Goal: Task Accomplishment & Management: Complete application form

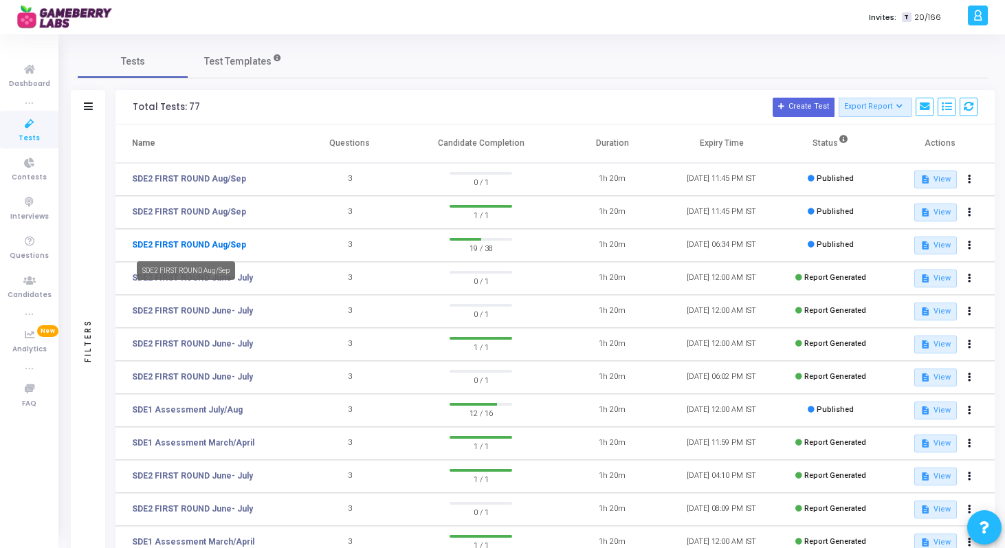
click at [205, 245] on link "SDE2 FIRST ROUND Aug/Sep" at bounding box center [189, 244] width 114 height 12
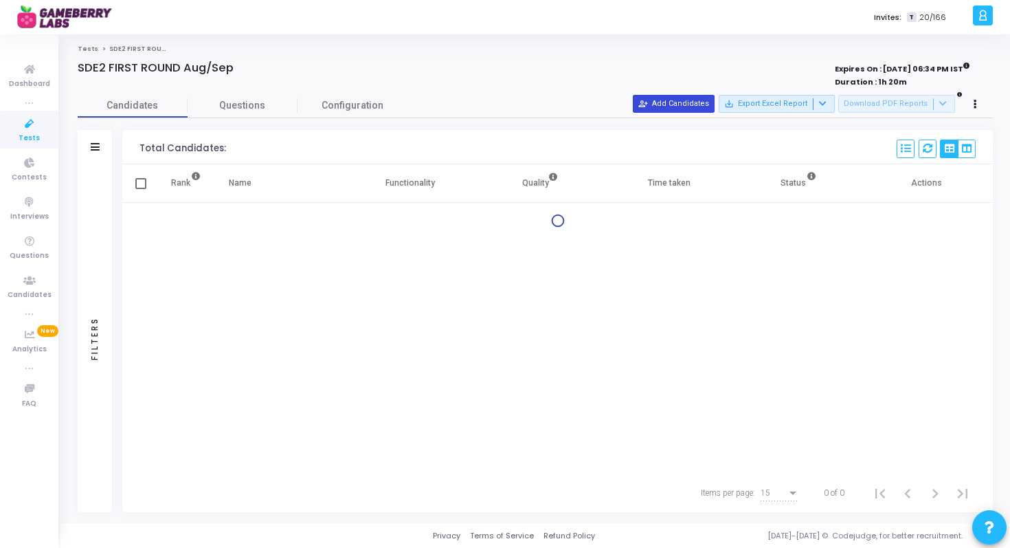
click at [698, 106] on button "person_add_alt Add Candidates" at bounding box center [674, 104] width 82 height 18
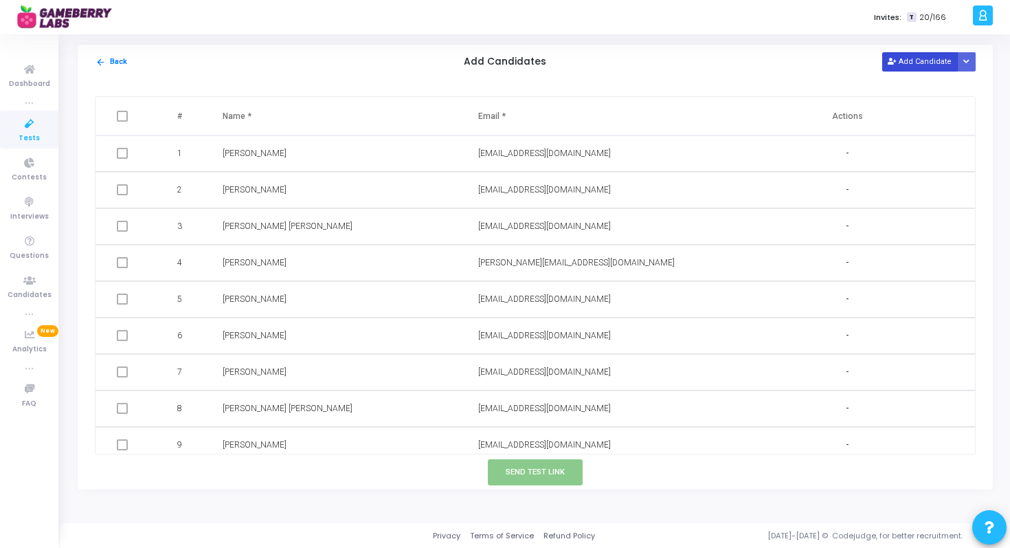
click at [904, 65] on button "Add Candidate" at bounding box center [920, 61] width 76 height 19
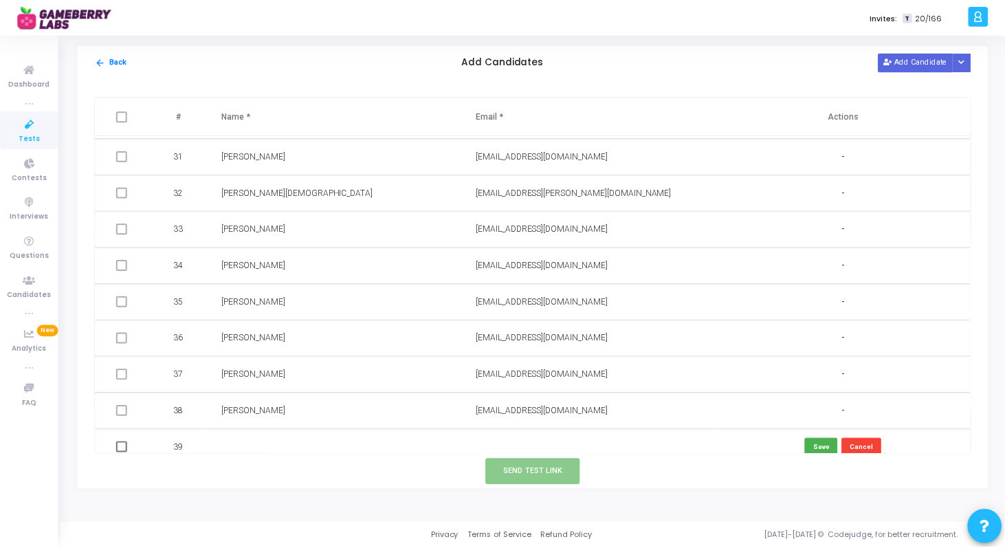
scroll to position [1102, 0]
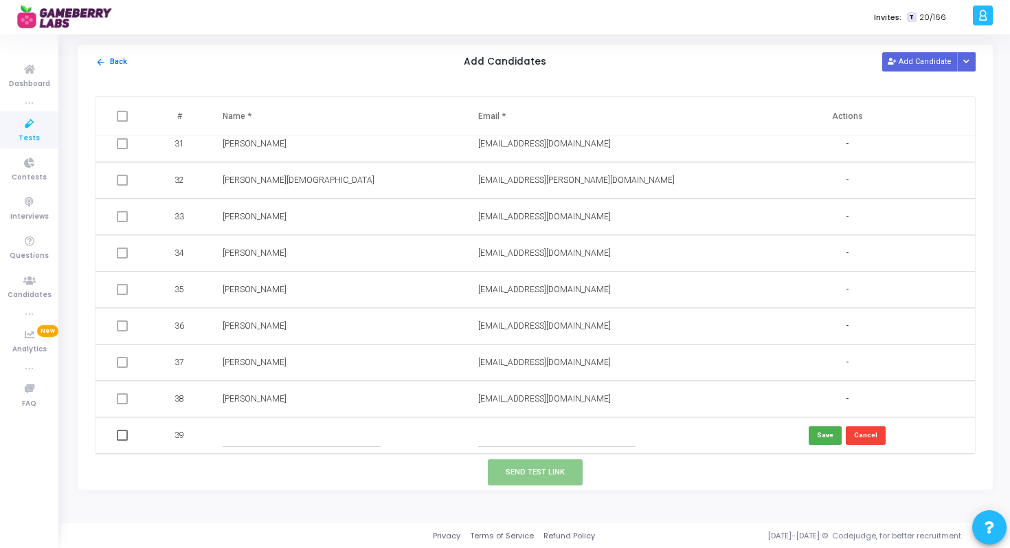
click at [236, 440] on input "text" at bounding box center [301, 435] width 157 height 23
paste input "Sindhu Guntha"
type input "Sindhu Guntha"
click at [515, 430] on input "text" at bounding box center [556, 435] width 157 height 23
paste input "[EMAIL_ADDRESS][DOMAIN_NAME]"
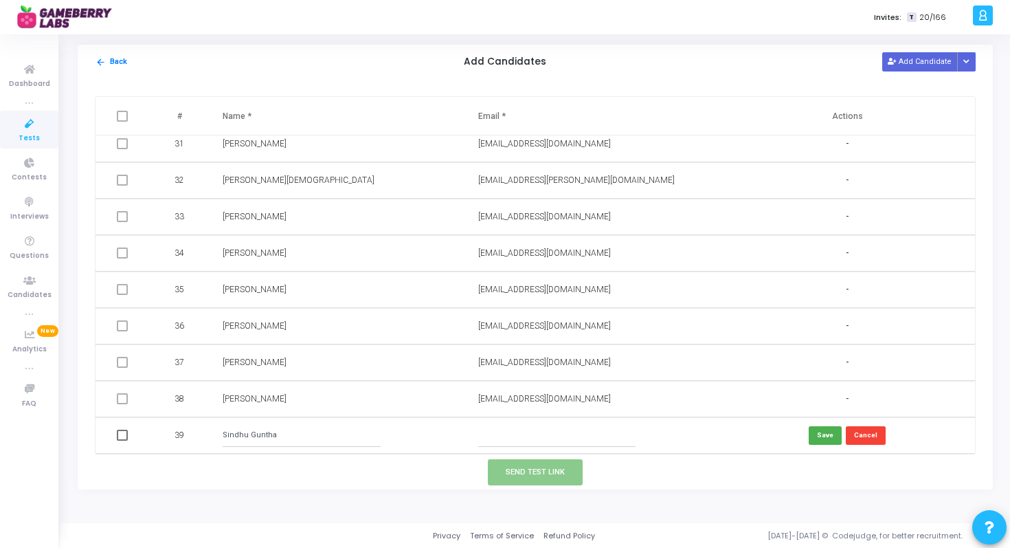
type input "[EMAIL_ADDRESS][DOMAIN_NAME]"
click at [819, 428] on button "Save" at bounding box center [825, 435] width 33 height 19
click at [121, 433] on span at bounding box center [122, 435] width 11 height 11
click at [122, 441] on input "checkbox" at bounding box center [122, 441] width 1 height 1
checkbox input "true"
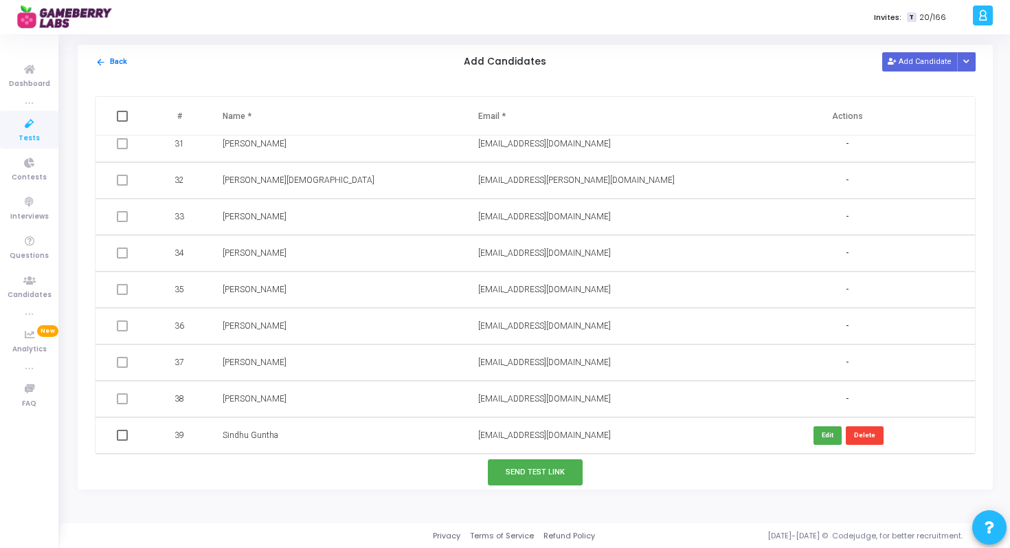
checkbox input "true"
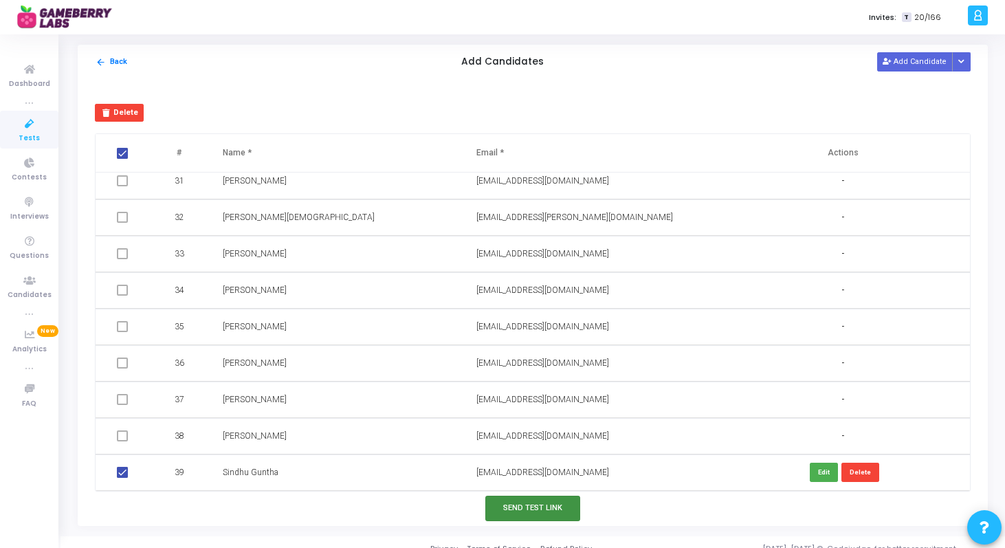
click at [528, 507] on button "Send Test Link" at bounding box center [532, 508] width 95 height 25
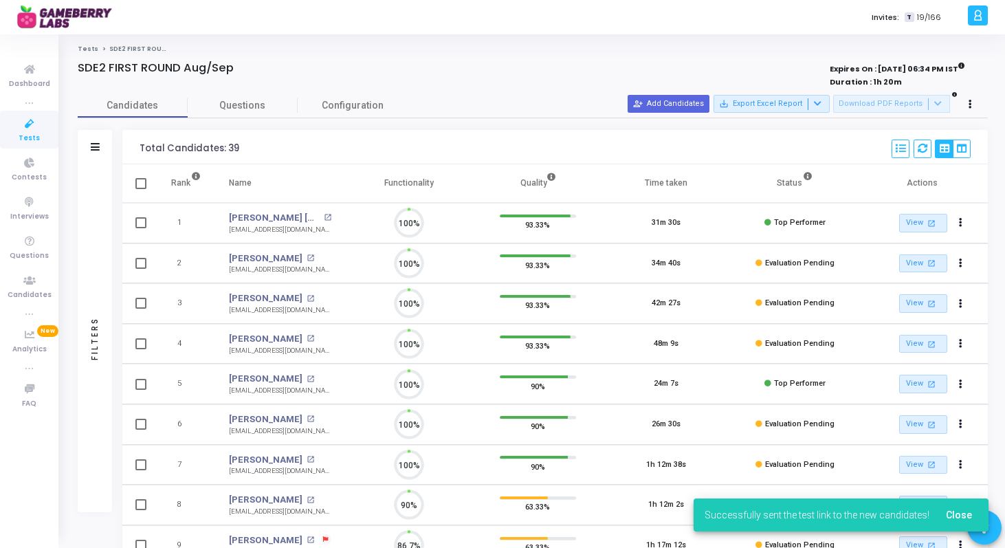
scroll to position [0, 0]
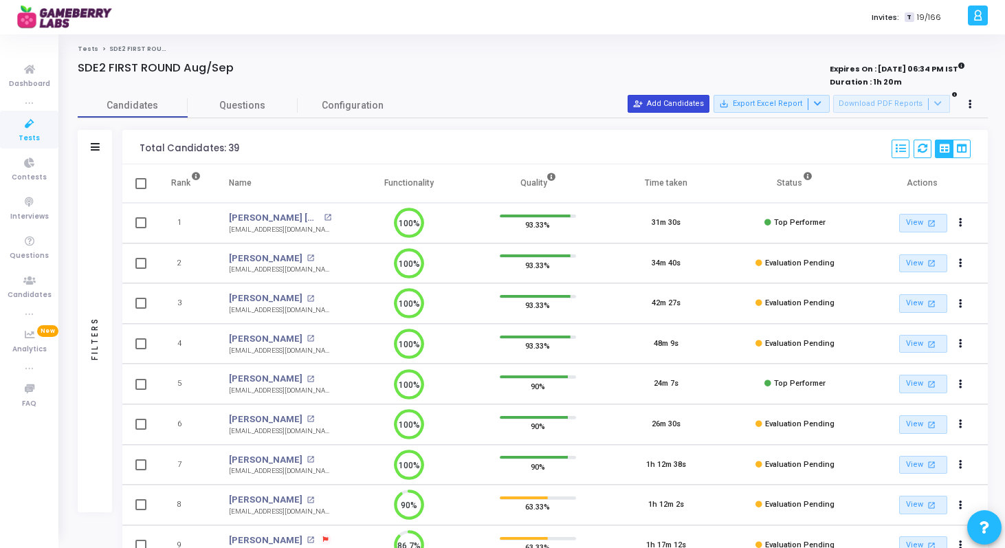
click at [689, 103] on button "person_add_alt Add Candidates" at bounding box center [668, 104] width 82 height 18
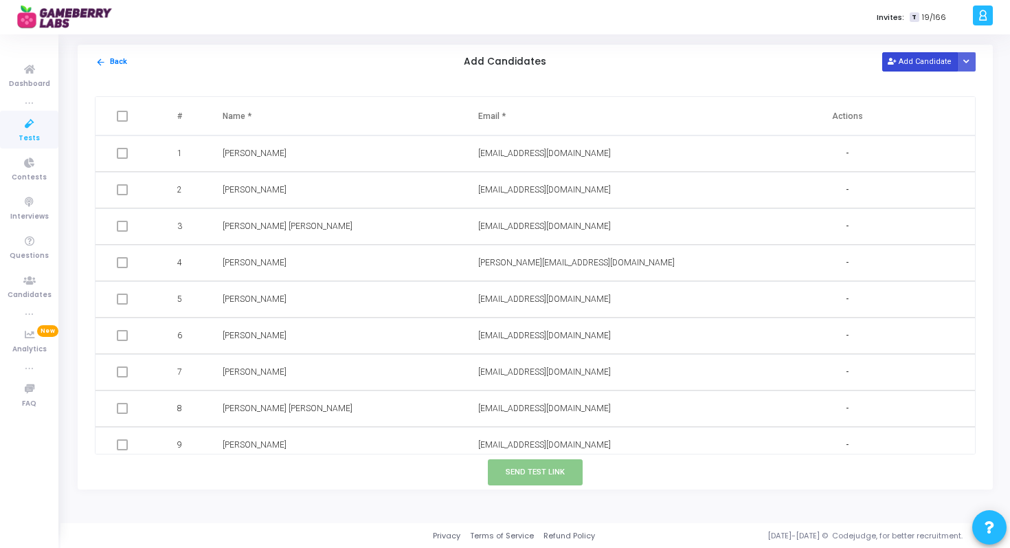
click at [917, 65] on button "Add Candidate" at bounding box center [920, 61] width 76 height 19
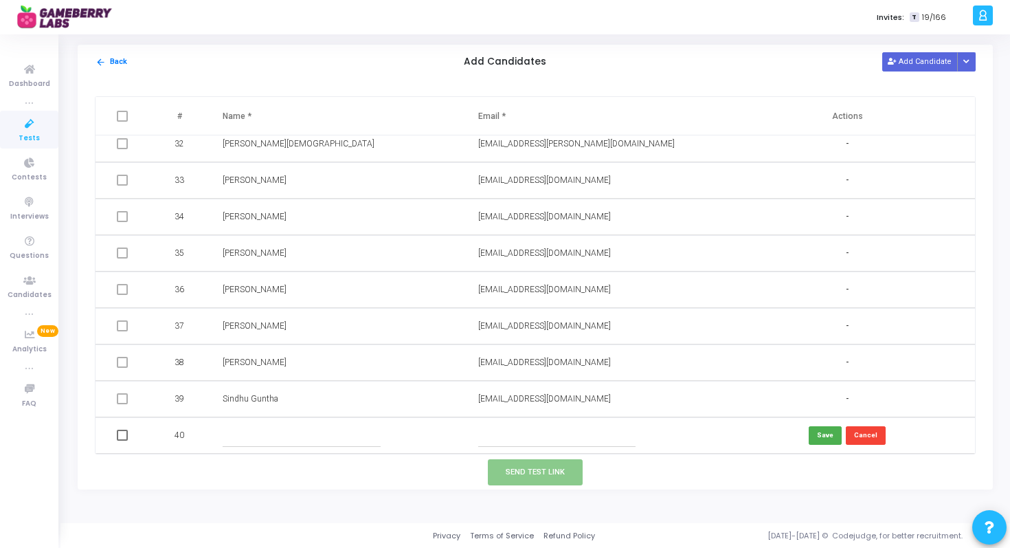
click at [241, 433] on input "text" at bounding box center [301, 435] width 157 height 23
paste input "[PERSON_NAME]"
type input "[PERSON_NAME]"
click at [574, 436] on input "text" at bounding box center [556, 435] width 157 height 23
paste input "[EMAIL_ADDRESS][DOMAIN_NAME]"
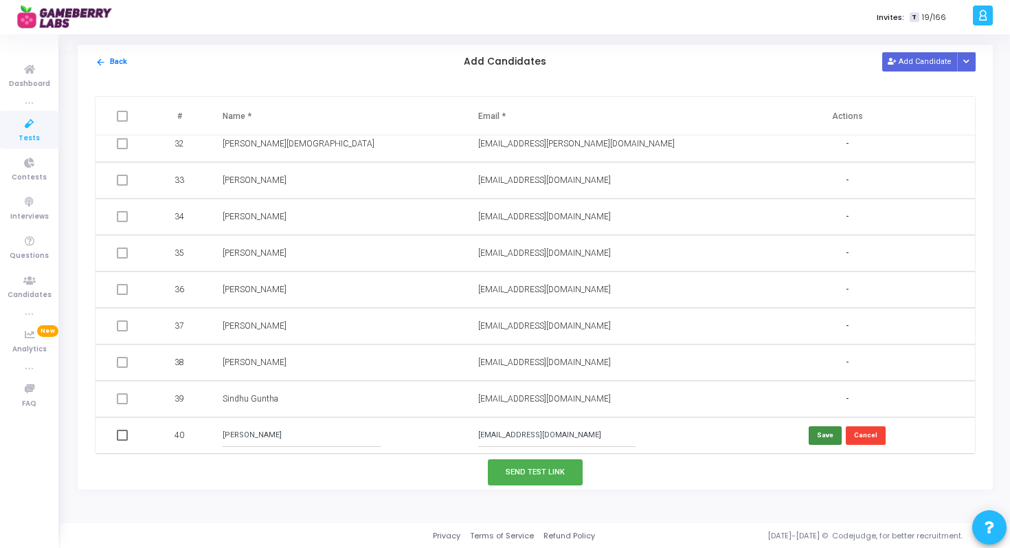
type input "[EMAIL_ADDRESS][DOMAIN_NAME]"
click at [819, 439] on button "Save" at bounding box center [825, 435] width 33 height 19
click at [123, 432] on span at bounding box center [122, 435] width 11 height 11
click at [122, 441] on input "checkbox" at bounding box center [122, 441] width 1 height 1
checkbox input "true"
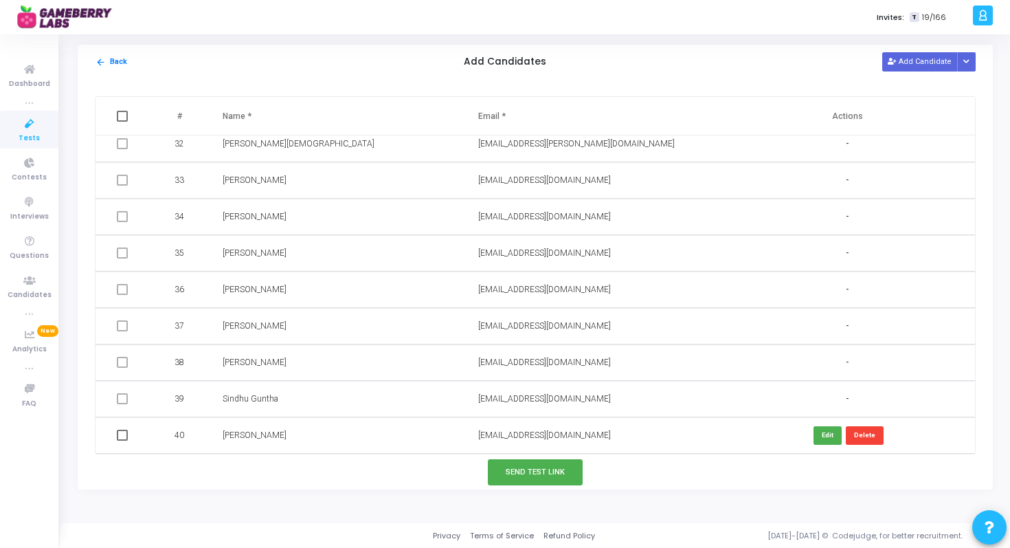
checkbox input "true"
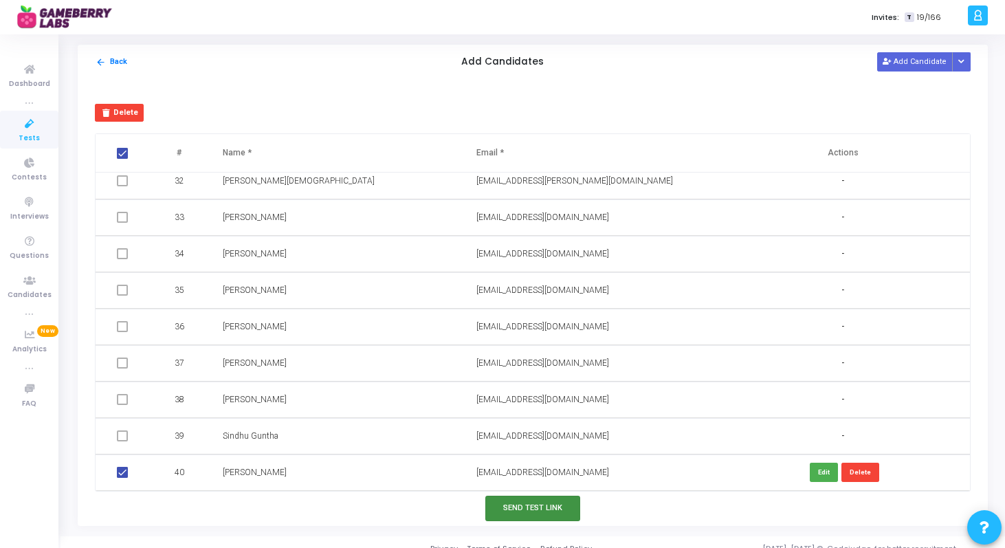
click at [528, 515] on button "Send Test Link" at bounding box center [532, 508] width 95 height 25
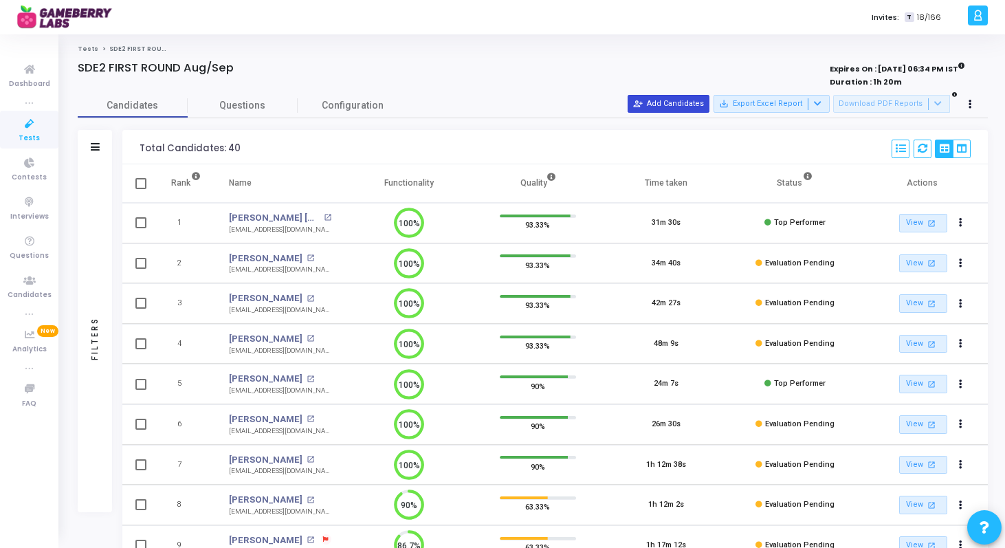
click at [680, 108] on button "person_add_alt Add Candidates" at bounding box center [668, 104] width 82 height 18
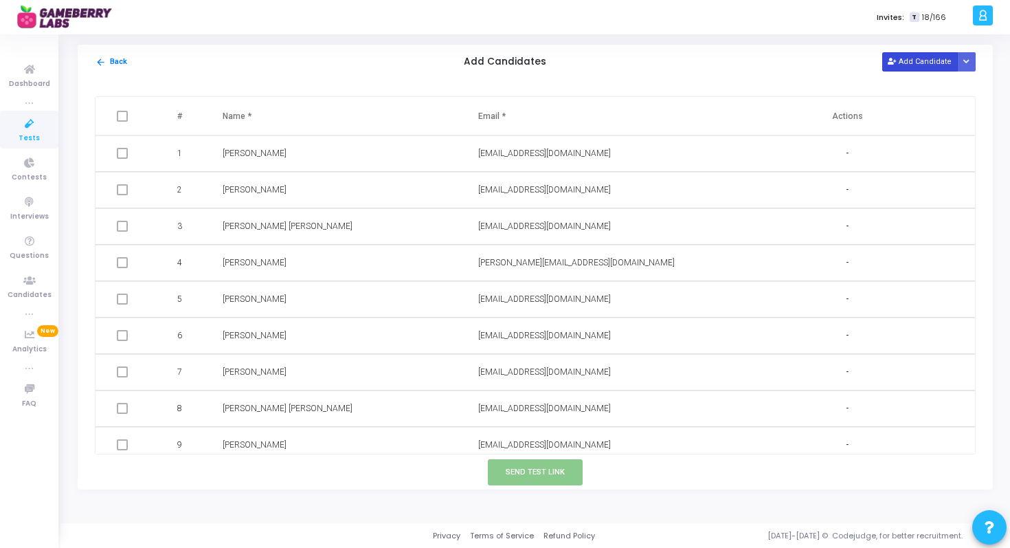
click at [910, 63] on button "Add Candidate" at bounding box center [920, 61] width 76 height 19
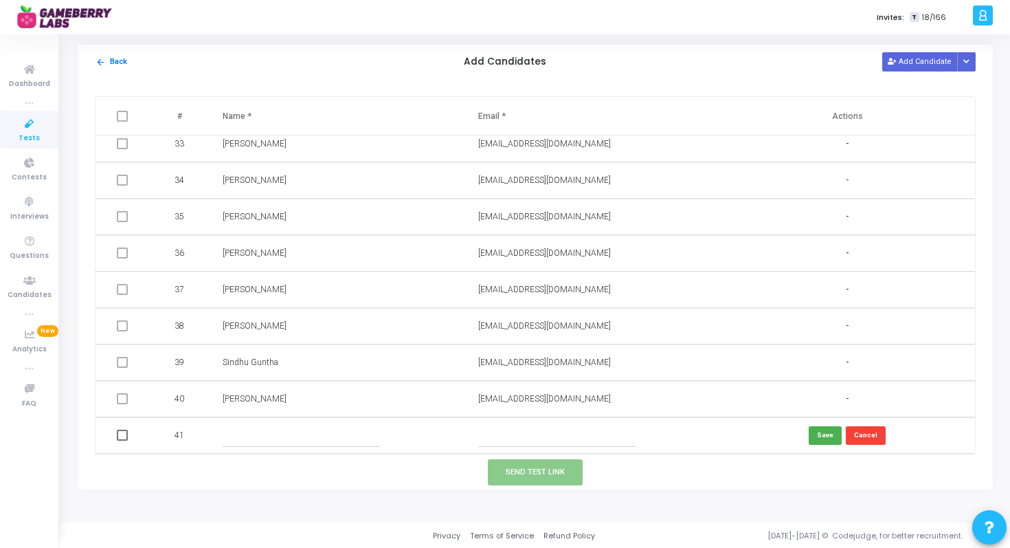
click at [280, 443] on input "text" at bounding box center [301, 435] width 157 height 23
paste input "[PERSON_NAME]"
type input "[PERSON_NAME]"
click at [586, 438] on input "text" at bounding box center [556, 435] width 157 height 23
paste input "[EMAIL_ADDRESS][DOMAIN_NAME]"
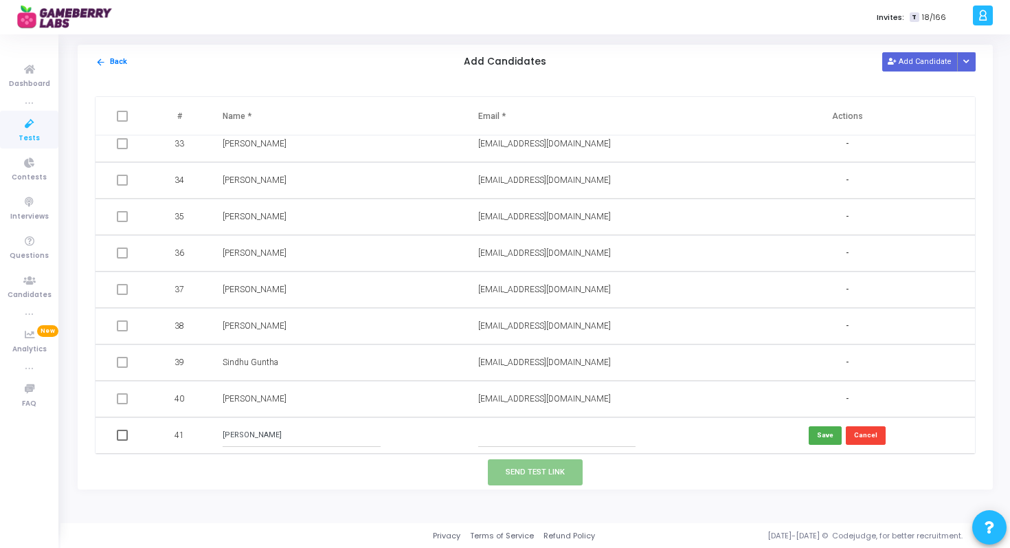
type input "[EMAIL_ADDRESS][DOMAIN_NAME]"
click at [816, 432] on button "Save" at bounding box center [825, 435] width 33 height 19
click at [123, 433] on span at bounding box center [122, 435] width 11 height 11
click at [122, 441] on input "checkbox" at bounding box center [122, 441] width 1 height 1
checkbox input "true"
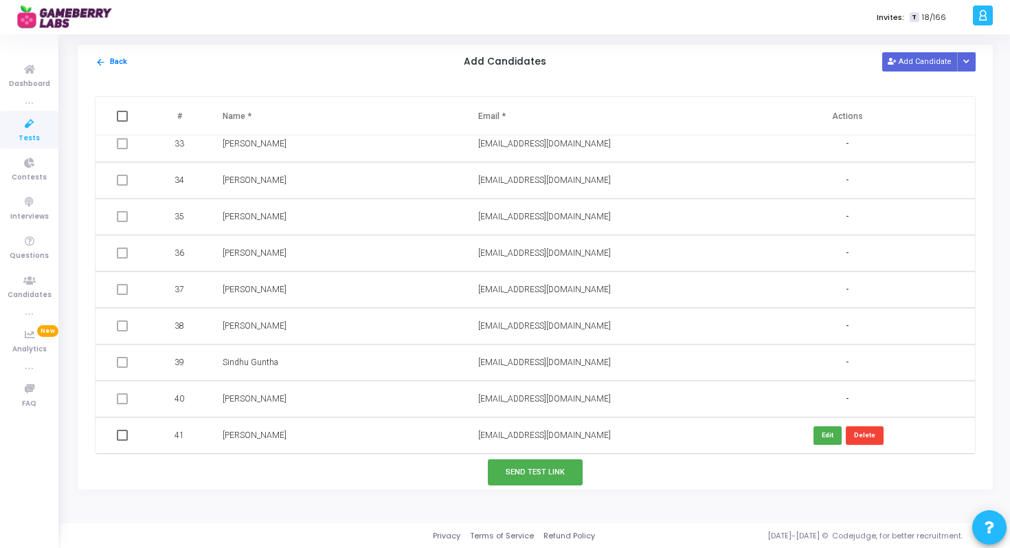
checkbox input "true"
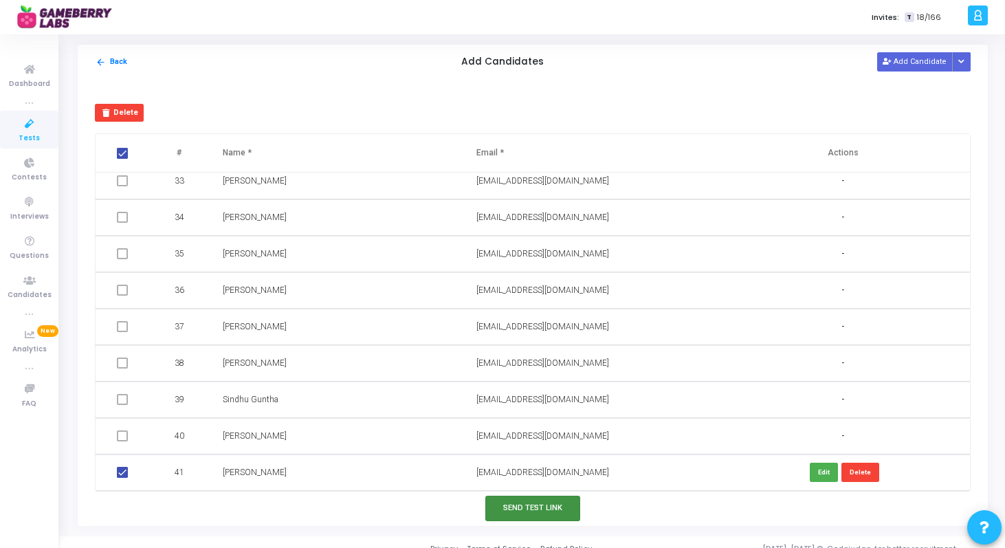
click at [531, 515] on button "Send Test Link" at bounding box center [532, 508] width 95 height 25
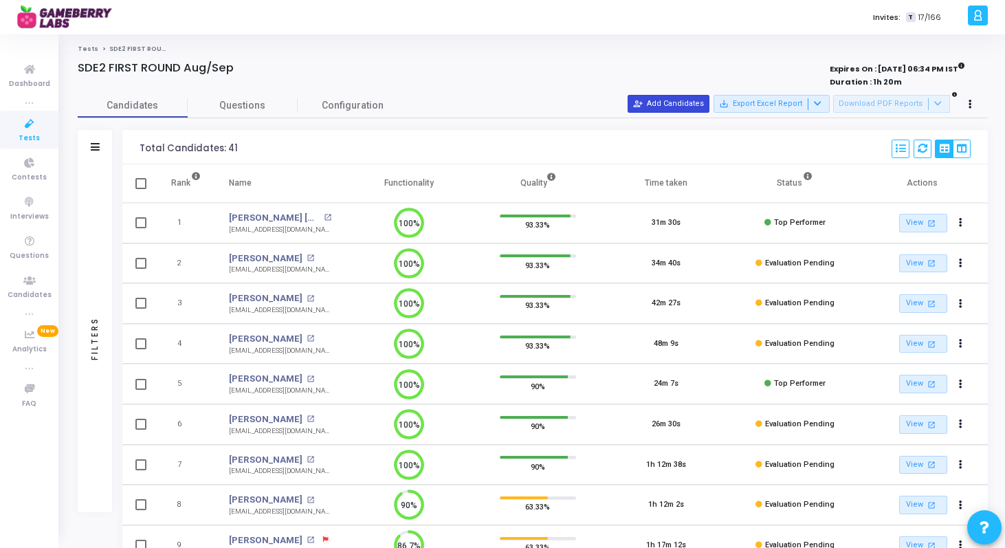
click at [693, 104] on button "person_add_alt Add Candidates" at bounding box center [668, 104] width 82 height 18
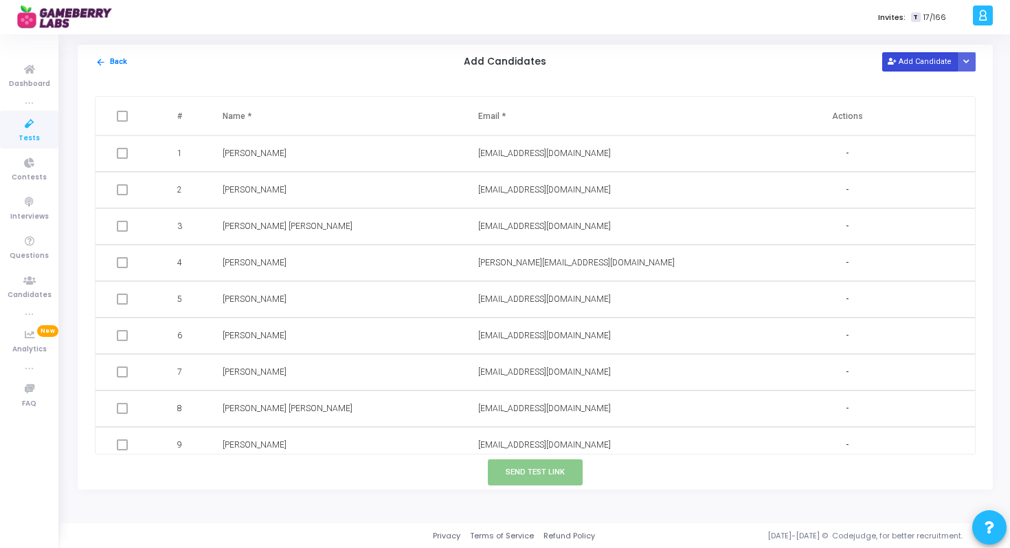
click at [908, 63] on button "Add Candidate" at bounding box center [920, 61] width 76 height 19
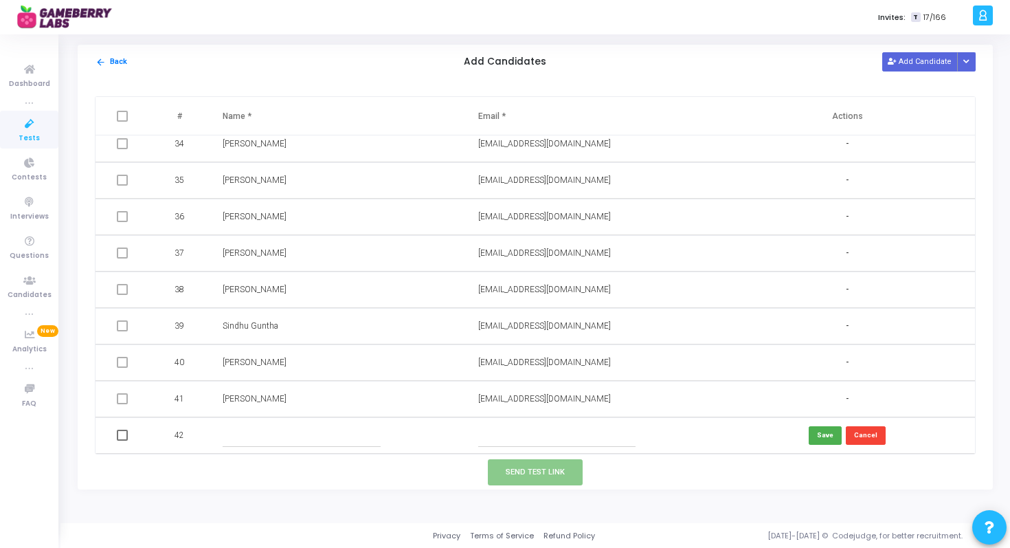
click at [241, 436] on input "text" at bounding box center [301, 435] width 157 height 23
paste input "[PERSON_NAME]"
type input "[PERSON_NAME]"
click at [540, 438] on input "text" at bounding box center [556, 435] width 157 height 23
paste input "[EMAIL_ADDRESS][DOMAIN_NAME]"
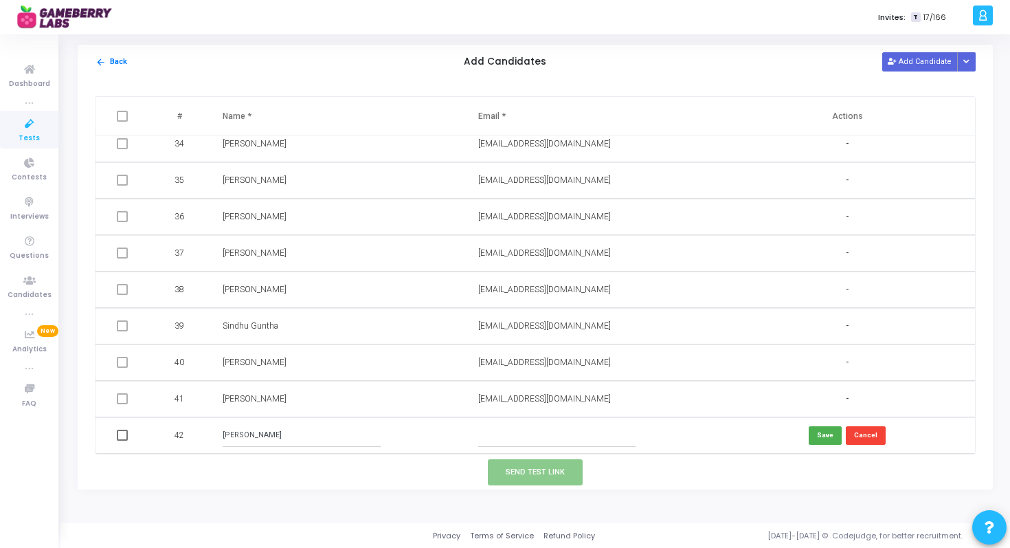
type input "[EMAIL_ADDRESS][DOMAIN_NAME]"
click at [823, 438] on button "Save" at bounding box center [825, 435] width 33 height 19
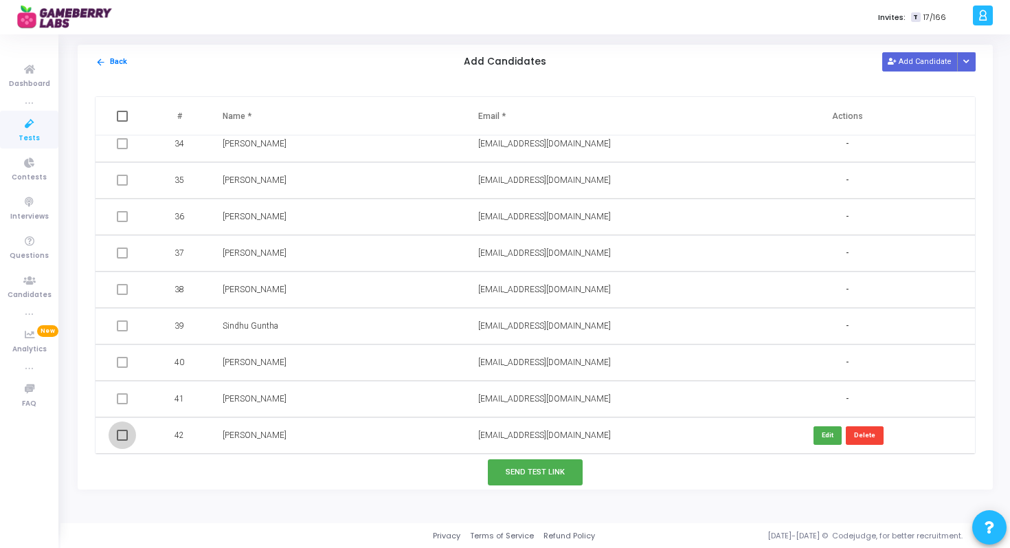
click at [121, 434] on span at bounding box center [122, 435] width 11 height 11
click at [122, 441] on input "checkbox" at bounding box center [122, 441] width 1 height 1
checkbox input "true"
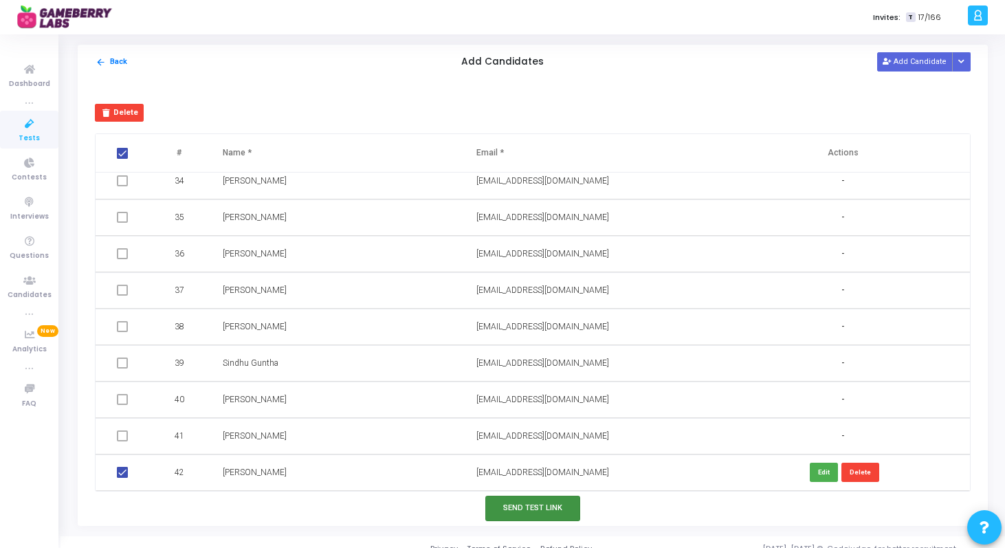
click at [535, 518] on button "Send Test Link" at bounding box center [532, 508] width 95 height 25
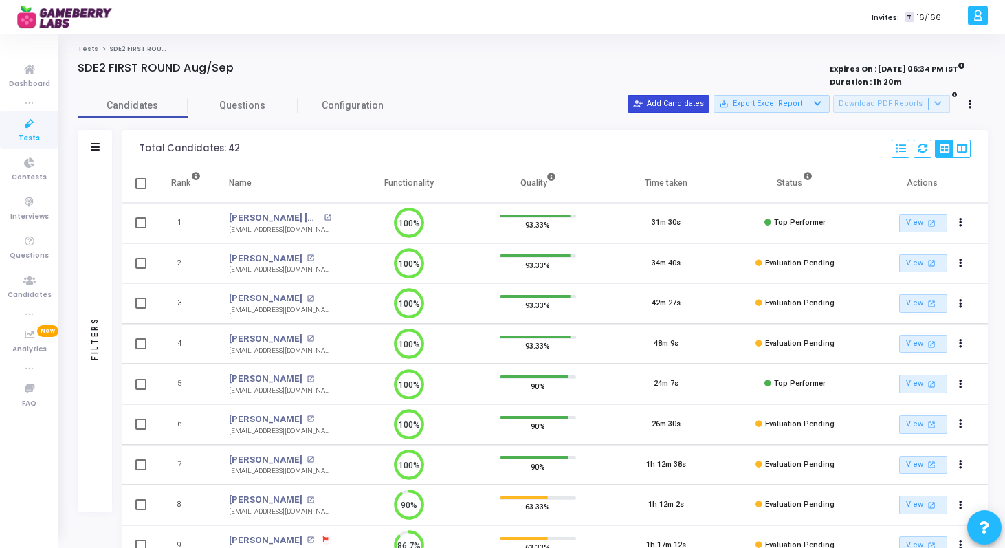
click at [676, 105] on button "person_add_alt Add Candidates" at bounding box center [668, 104] width 82 height 18
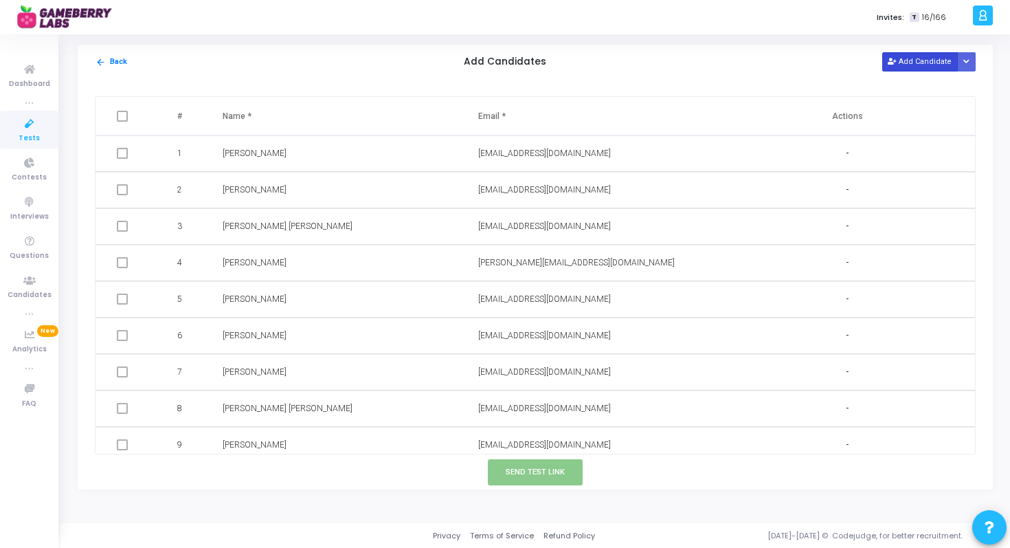
click at [902, 64] on button "Add Candidate" at bounding box center [920, 61] width 76 height 19
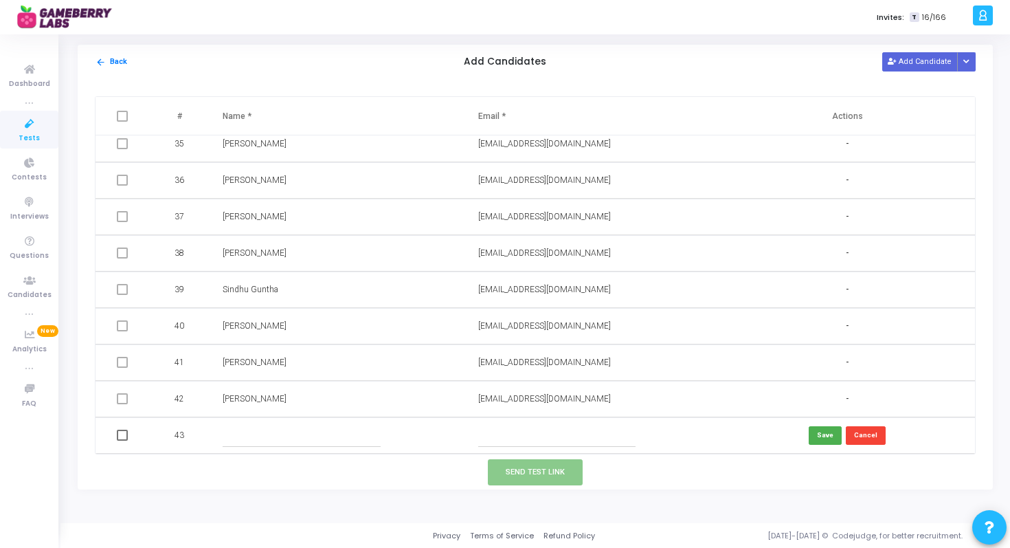
click at [254, 438] on input "text" at bounding box center [301, 435] width 157 height 23
paste input "[PERSON_NAME]"
type input "[PERSON_NAME]"
click at [527, 438] on input "text" at bounding box center [556, 435] width 157 height 23
paste input "[EMAIL_ADDRESS][DOMAIN_NAME]"
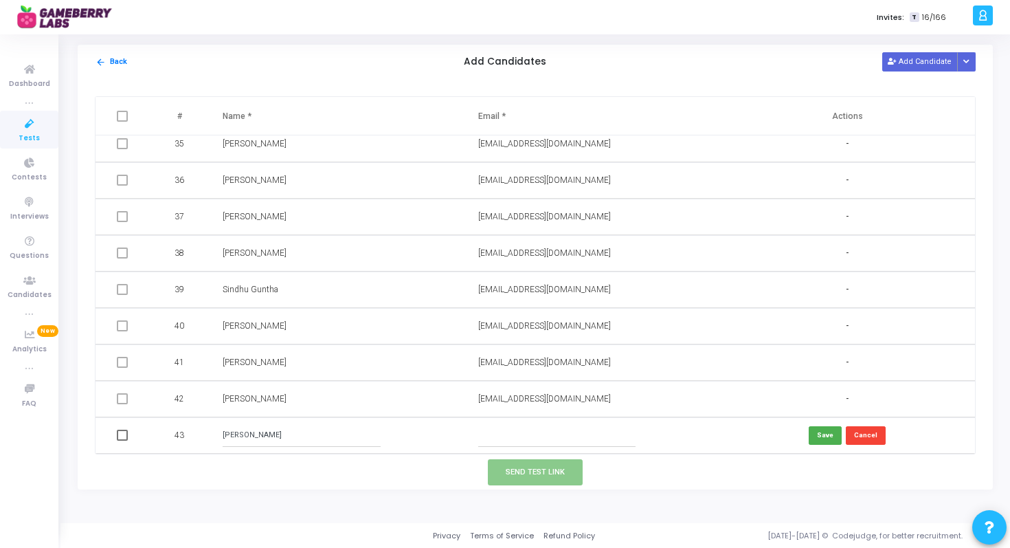
type input "[EMAIL_ADDRESS][DOMAIN_NAME]"
click at [821, 430] on button "Save" at bounding box center [825, 435] width 33 height 19
click at [124, 432] on span at bounding box center [122, 435] width 11 height 11
click at [122, 441] on input "checkbox" at bounding box center [122, 441] width 1 height 1
checkbox input "true"
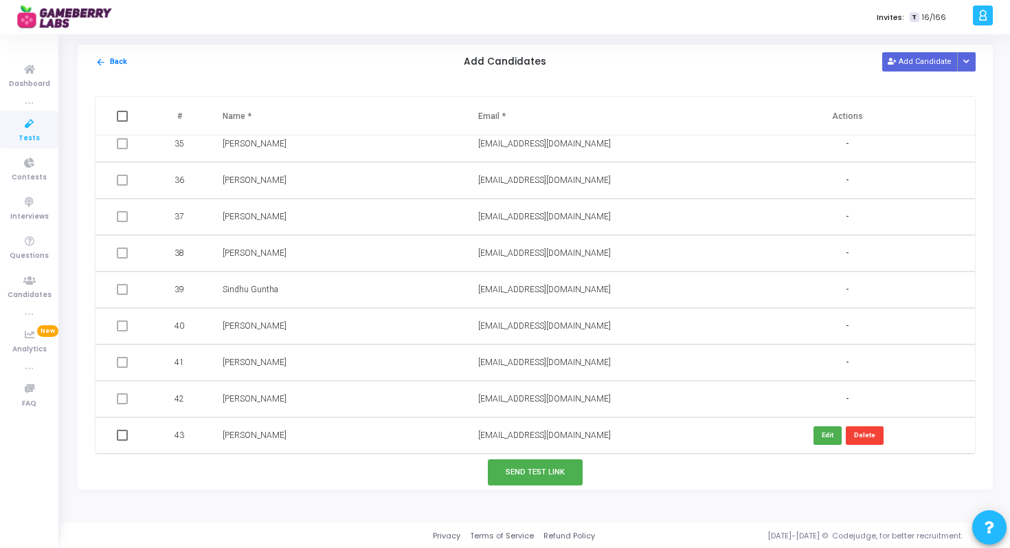
checkbox input "true"
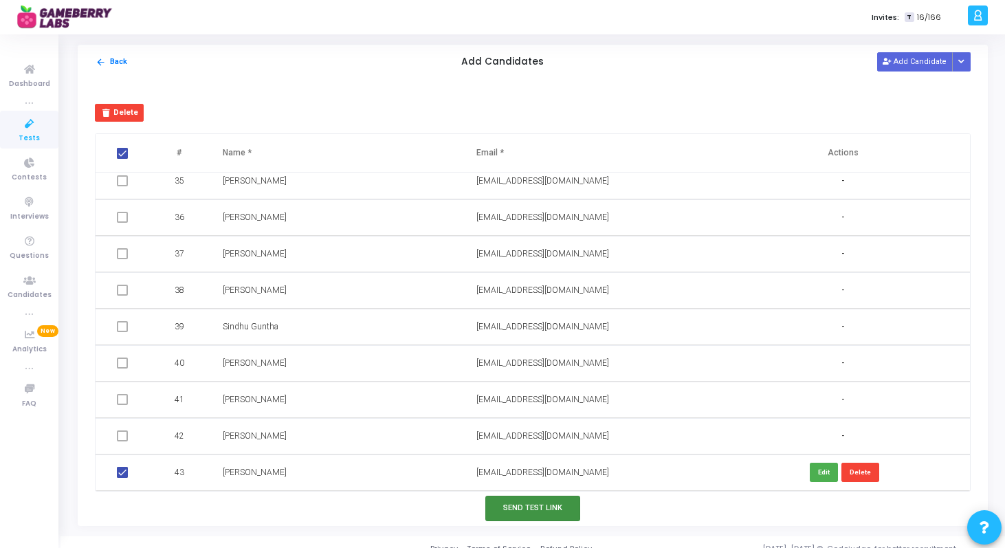
click at [506, 505] on button "Send Test Link" at bounding box center [532, 508] width 95 height 25
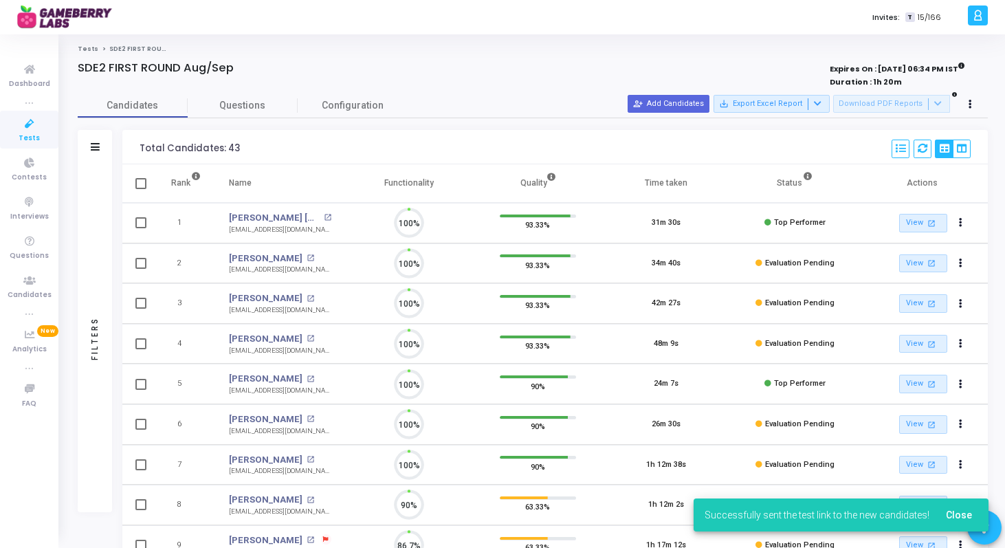
scroll to position [6, 6]
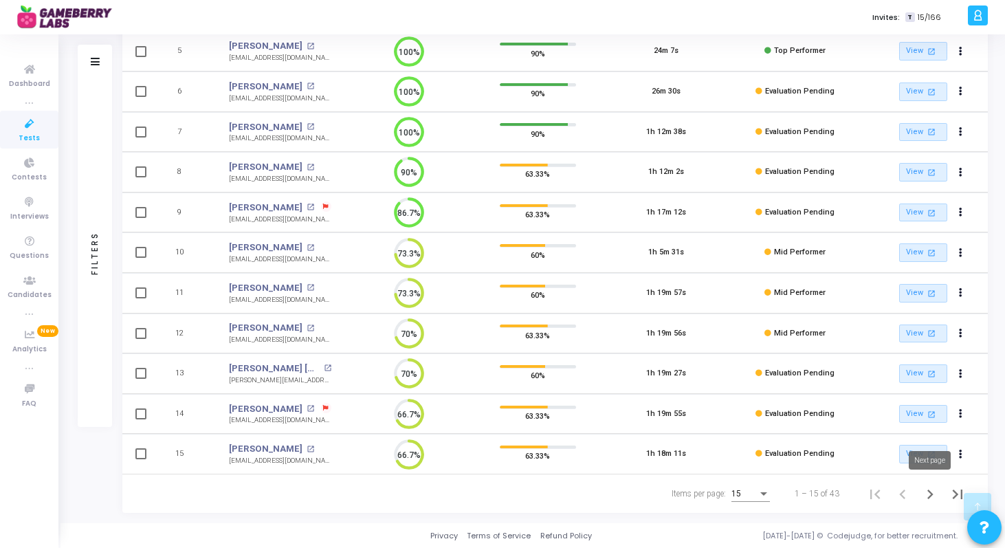
click at [931, 493] on icon "Next page" at bounding box center [930, 494] width 6 height 10
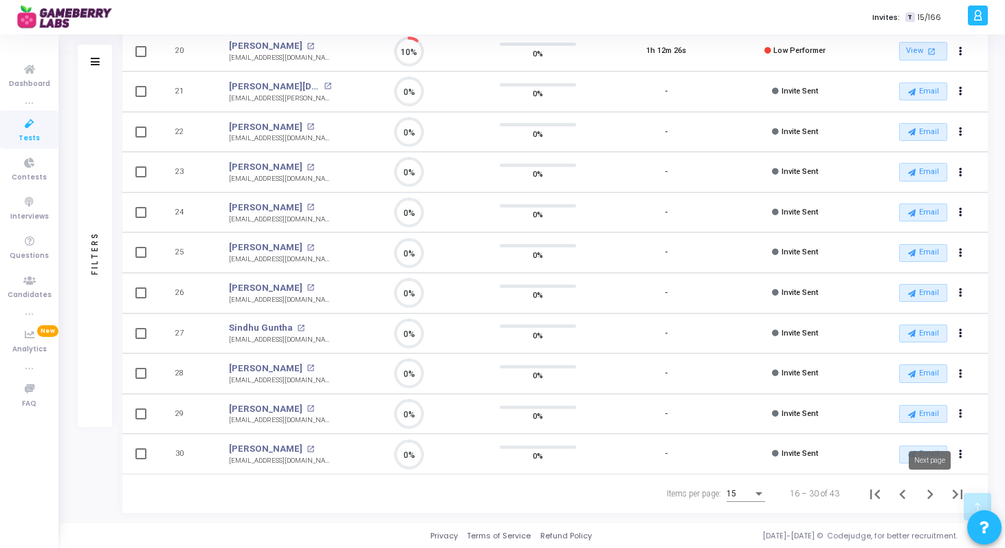
click at [926, 496] on icon "Next page" at bounding box center [929, 494] width 19 height 19
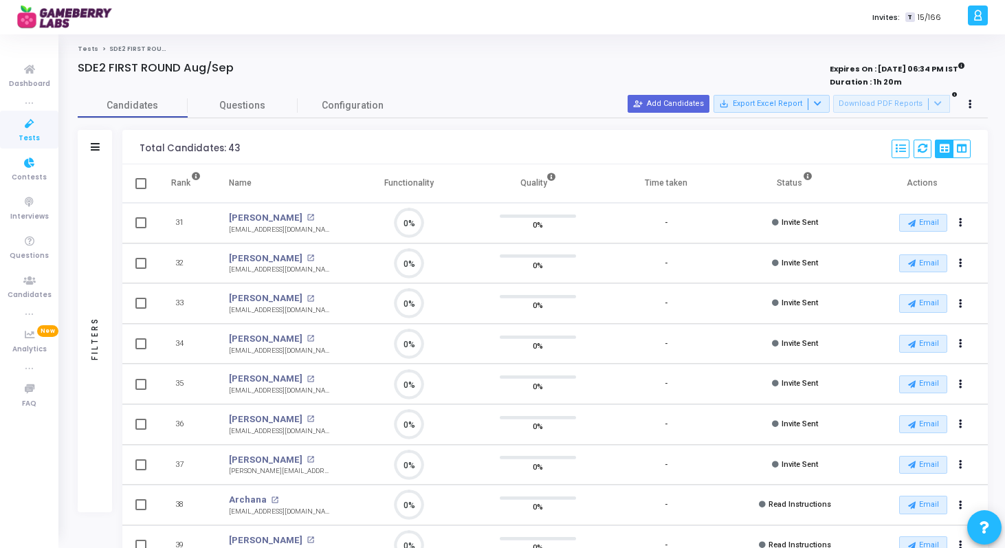
click at [32, 119] on icon at bounding box center [29, 123] width 29 height 17
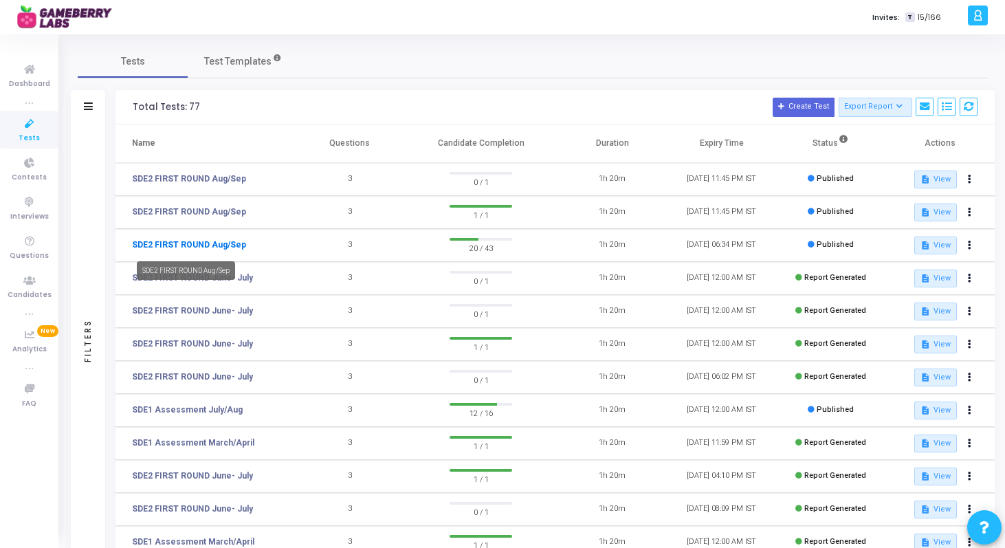
click at [231, 243] on link "SDE2 FIRST ROUND Aug/Sep" at bounding box center [189, 244] width 114 height 12
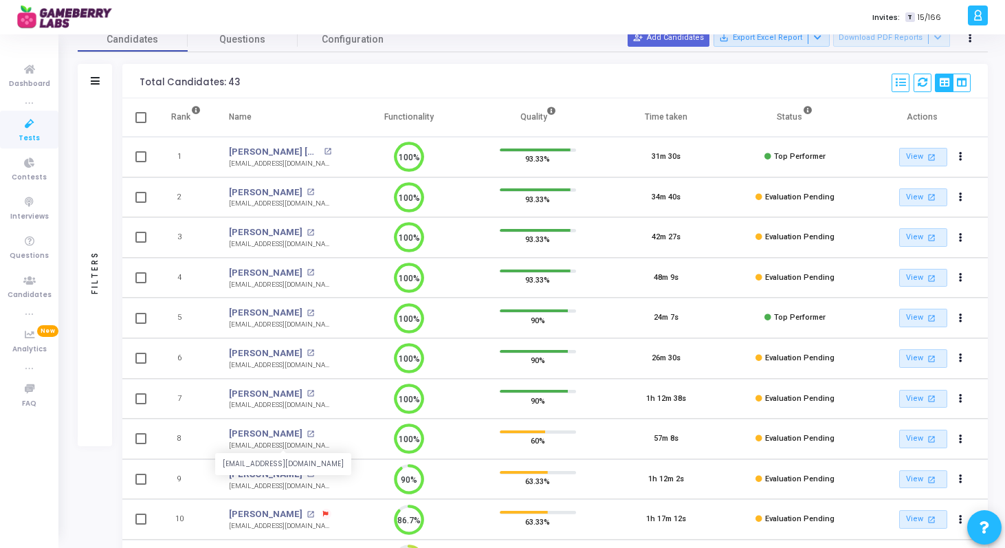
click at [248, 449] on div "[EMAIL_ADDRESS][DOMAIN_NAME]" at bounding box center [280, 446] width 102 height 10
copy tr "[EMAIL_ADDRESS][DOMAIN_NAME] 100%"
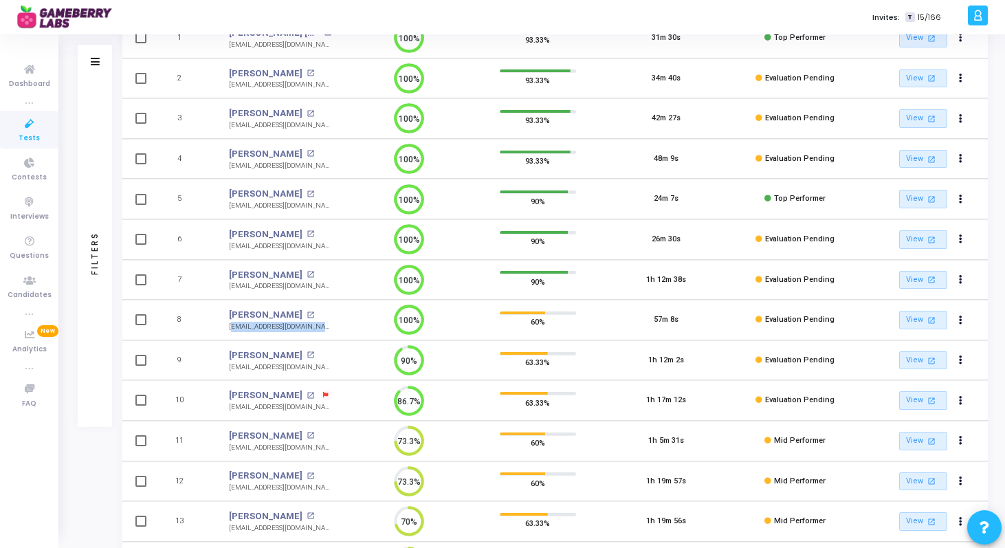
scroll to position [187, 0]
